Goal: Find specific page/section: Find specific page/section

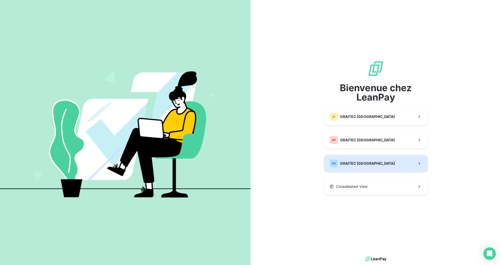
click at [366, 162] on span "GRAITEC [GEOGRAPHIC_DATA]" at bounding box center [367, 163] width 55 height 5
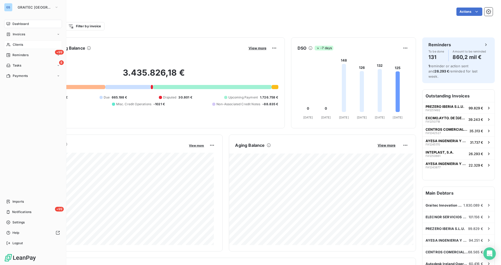
click at [19, 44] on span "Clients" at bounding box center [18, 44] width 10 height 5
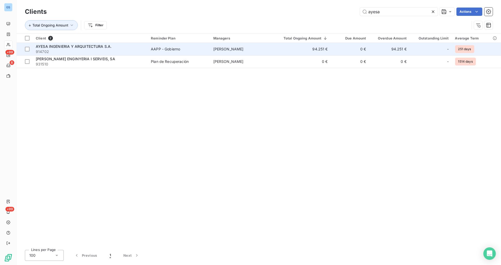
type input "ayesa"
click at [183, 48] on span "AAPP - Gobierno" at bounding box center [179, 48] width 56 height 5
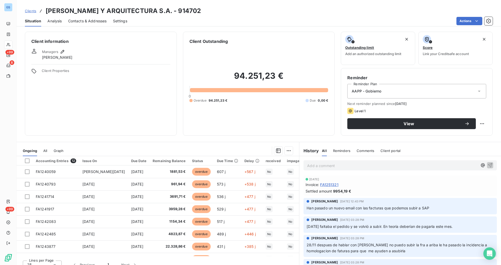
scroll to position [29, 0]
